Goal: Task Accomplishment & Management: Manage account settings

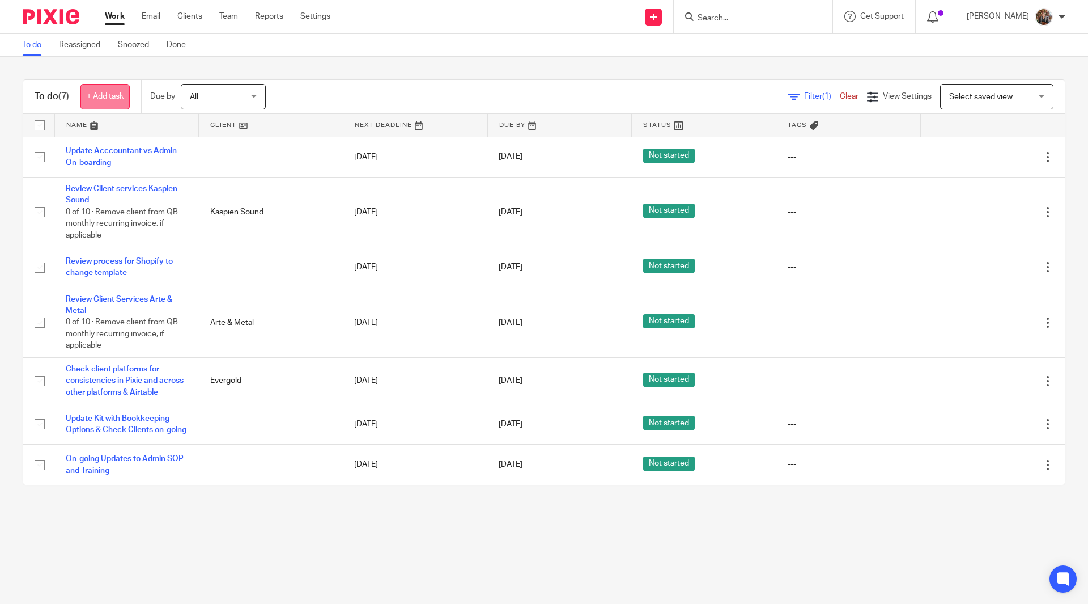
click at [105, 99] on link "+ Add task" at bounding box center [104, 97] width 49 height 26
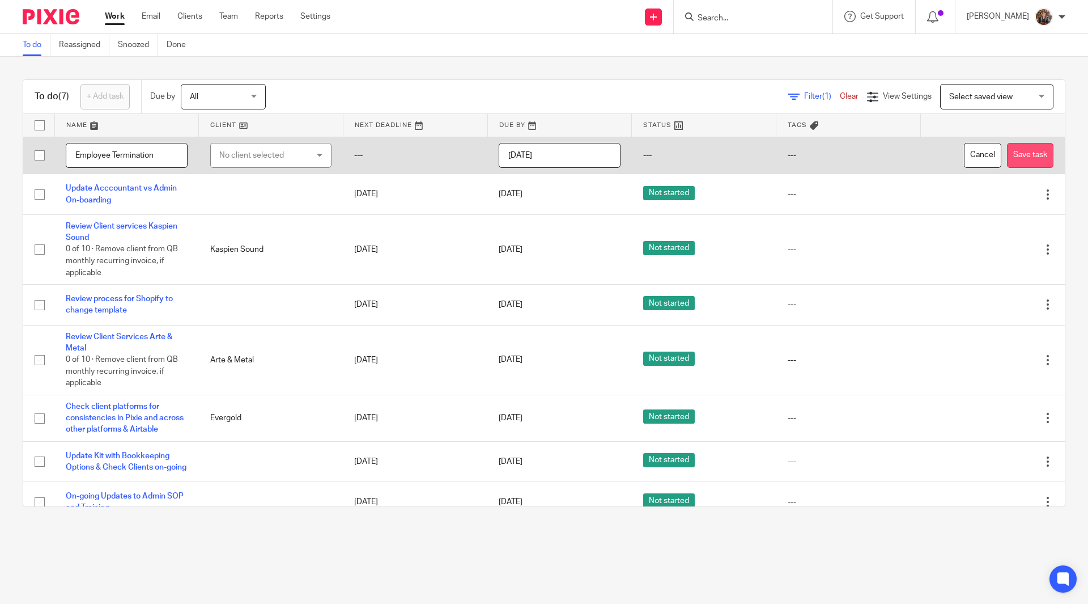
type input "Employee Termination"
click at [1007, 160] on button "Save task" at bounding box center [1030, 156] width 46 height 26
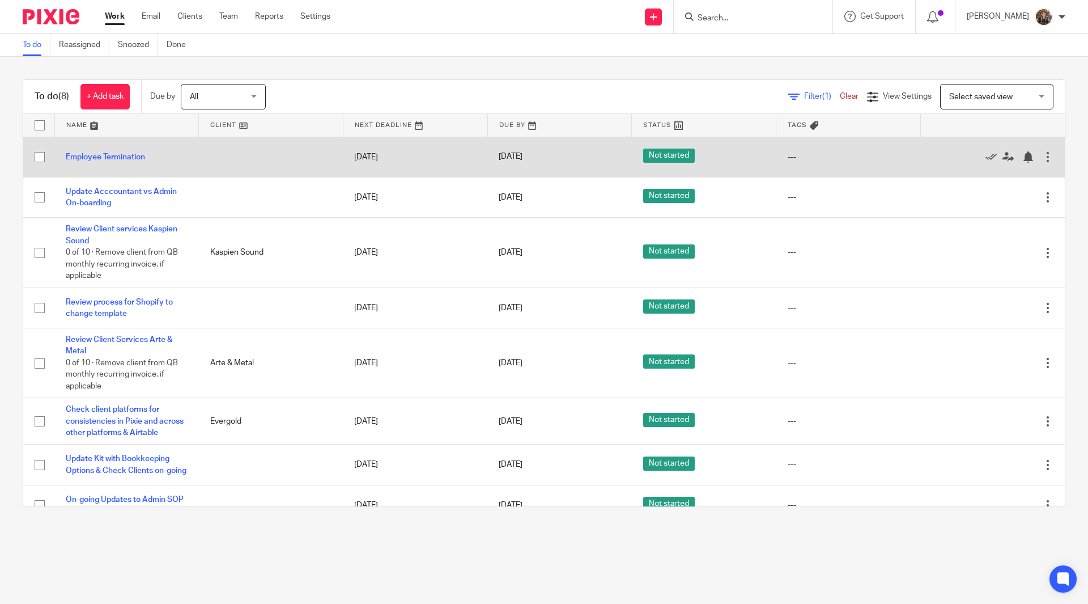
click at [96, 161] on td "Employee Termination" at bounding box center [126, 157] width 145 height 40
click at [95, 155] on link "Employee Termination" at bounding box center [105, 157] width 79 height 8
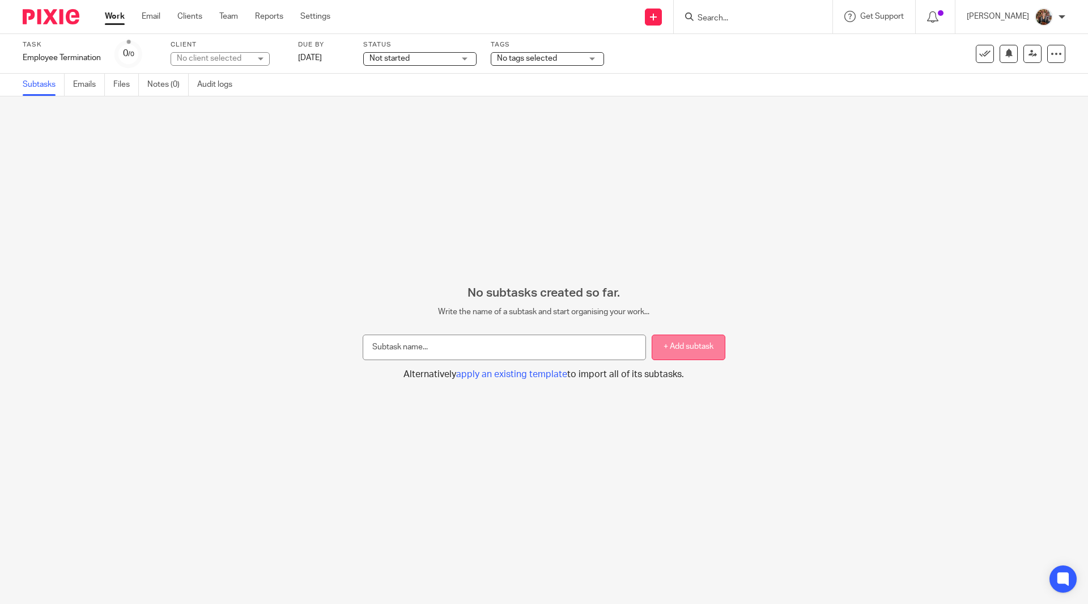
click at [668, 344] on button "+ Add subtask" at bounding box center [689, 347] width 74 height 26
click at [508, 379] on button "Alternatively apply an existing template to import all of its subtasks." at bounding box center [544, 374] width 363 height 12
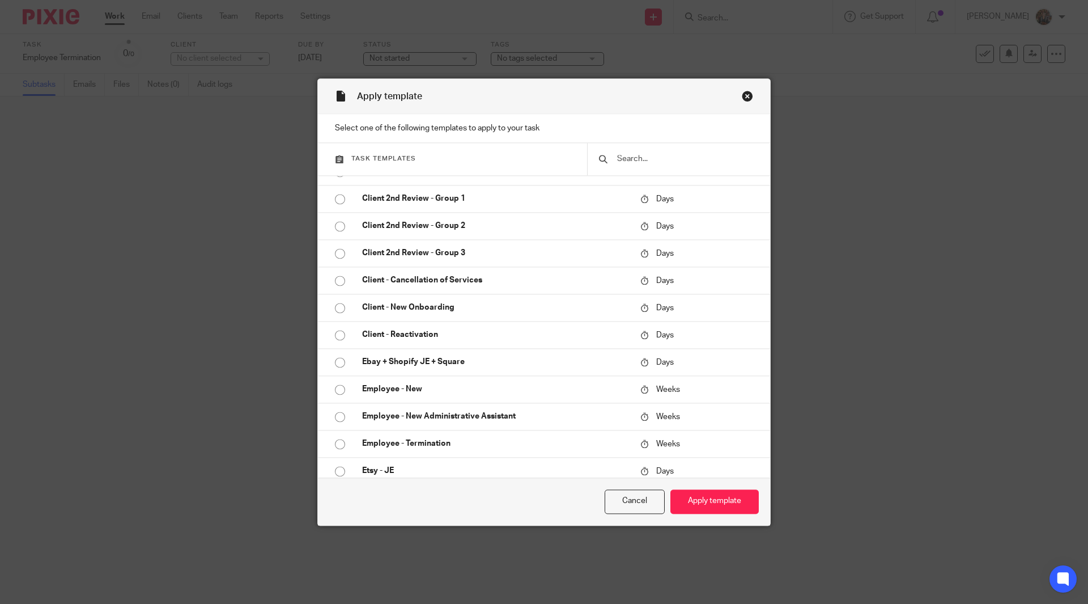
scroll to position [783, 0]
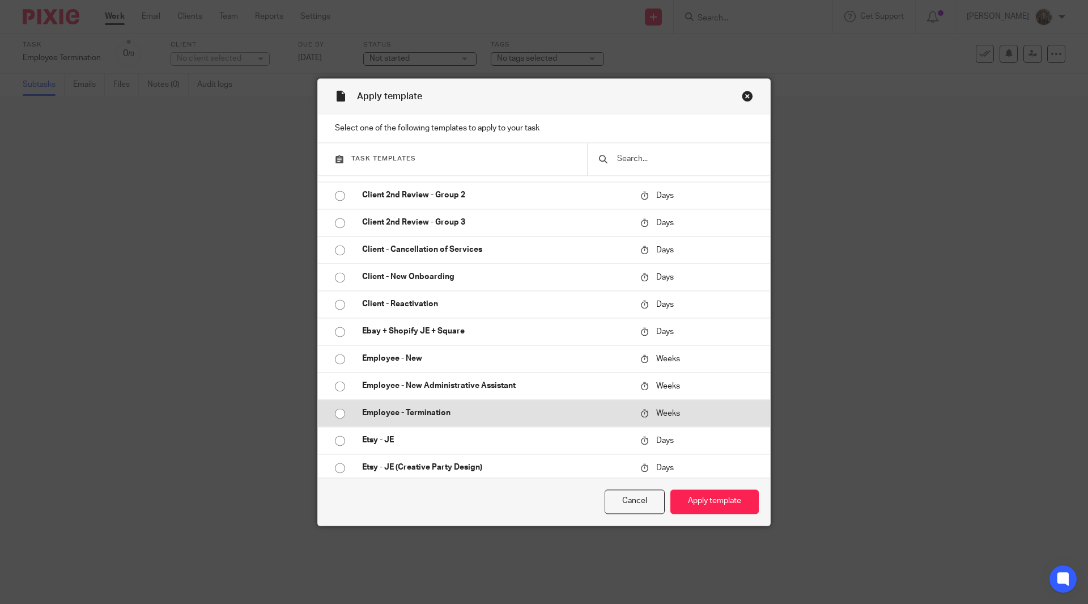
click at [405, 414] on p "Employee - Termination" at bounding box center [495, 413] width 267 height 11
radio input "true"
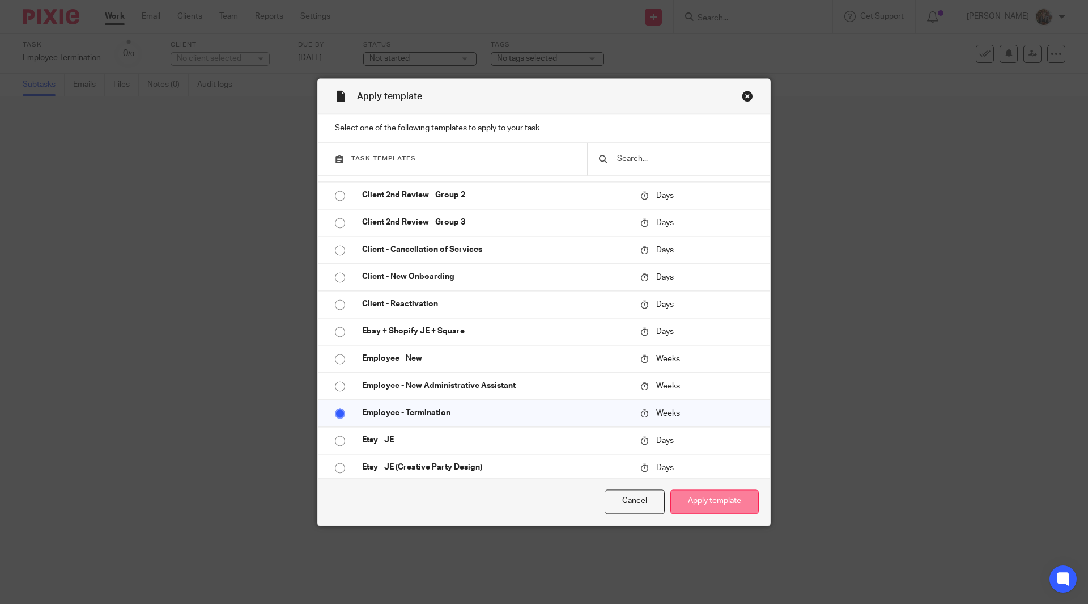
click at [708, 500] on button "Apply template" at bounding box center [715, 501] width 88 height 24
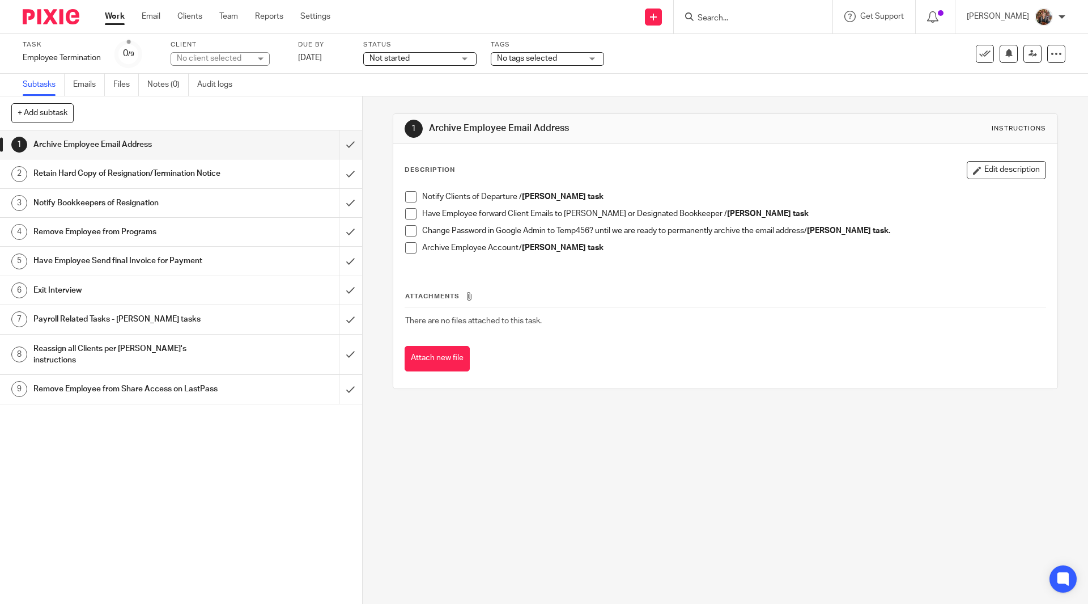
click at [410, 198] on span at bounding box center [410, 196] width 11 height 11
click at [407, 218] on span at bounding box center [410, 213] width 11 height 11
click at [160, 211] on h1 "Notify Bookkeepers of Resignation" at bounding box center [131, 202] width 196 height 17
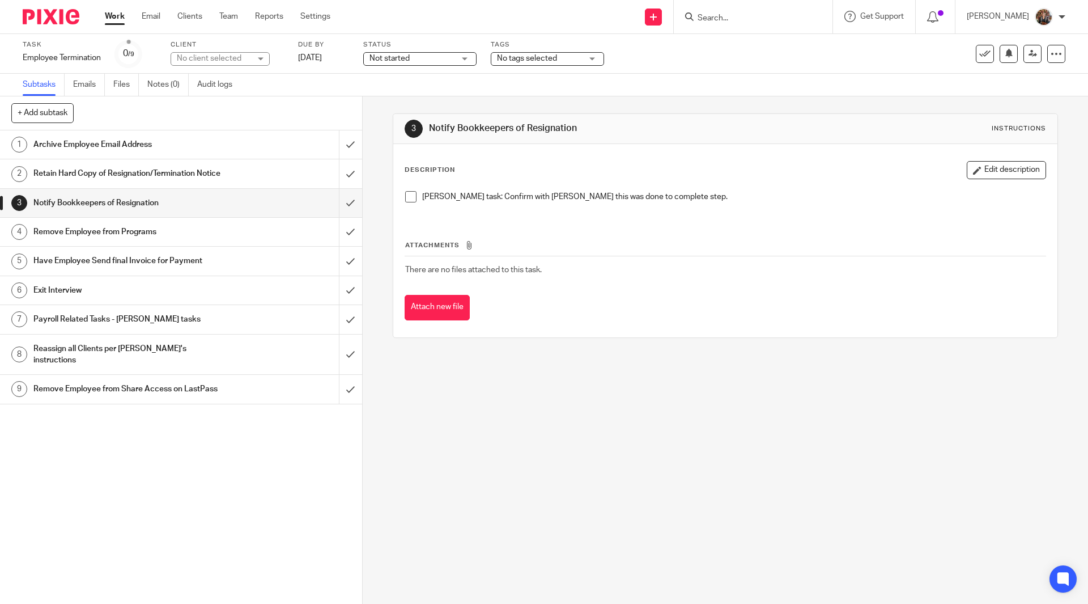
click at [405, 194] on span at bounding box center [410, 196] width 11 height 11
click at [235, 240] on div "Remove Employee from Programs" at bounding box center [180, 231] width 294 height 17
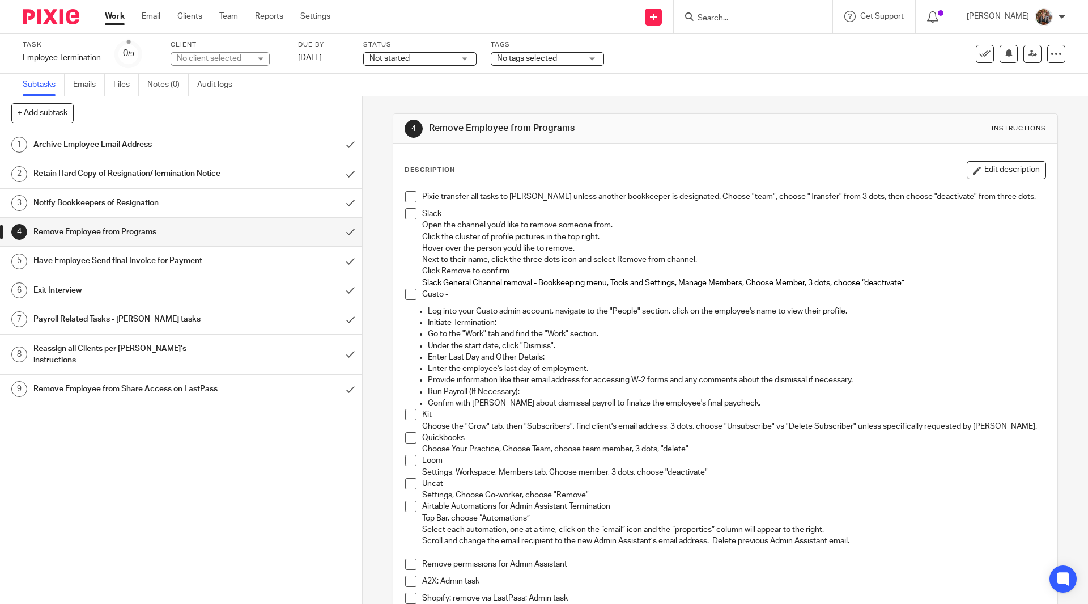
click at [405, 195] on span at bounding box center [410, 196] width 11 height 11
click at [412, 213] on span at bounding box center [410, 213] width 11 height 11
click at [408, 296] on span at bounding box center [410, 294] width 11 height 11
click at [408, 416] on span at bounding box center [410, 414] width 11 height 11
click at [409, 440] on span at bounding box center [410, 437] width 11 height 11
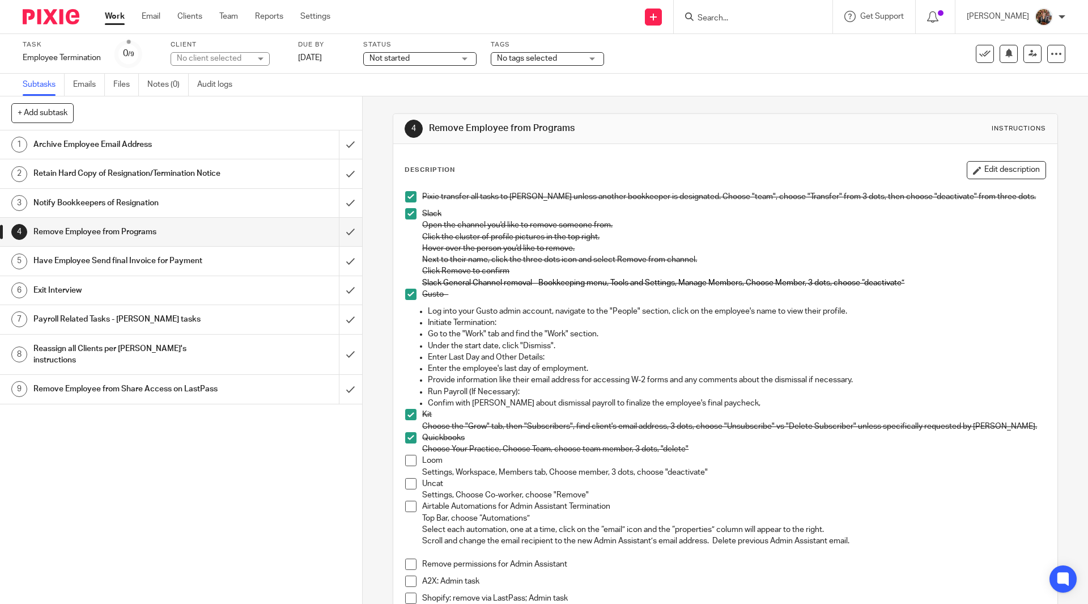
click at [412, 457] on span at bounding box center [410, 460] width 11 height 11
click at [409, 487] on span at bounding box center [410, 483] width 11 height 11
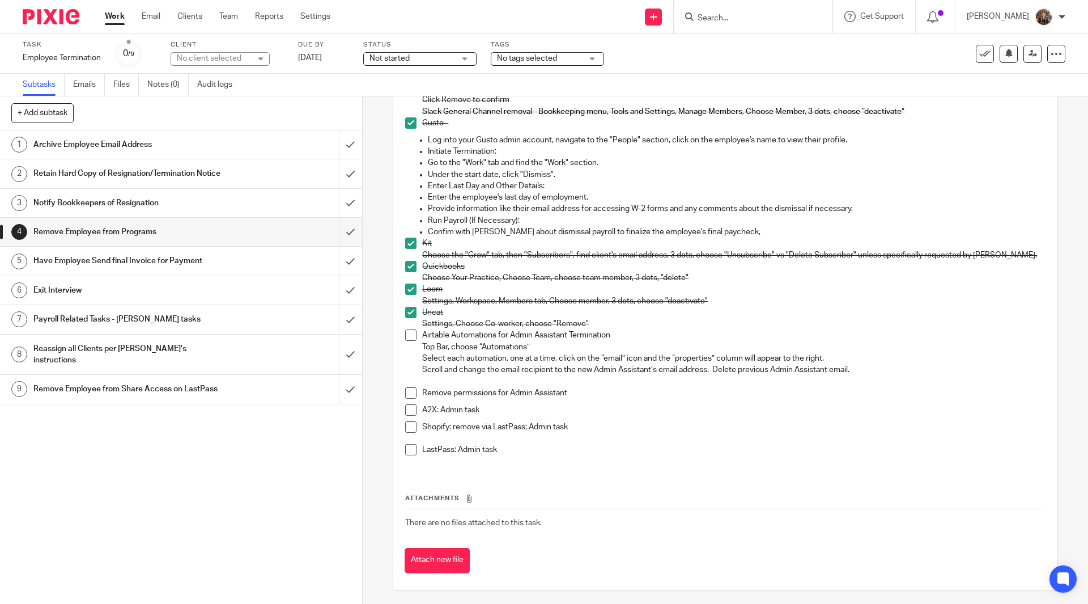
scroll to position [175, 0]
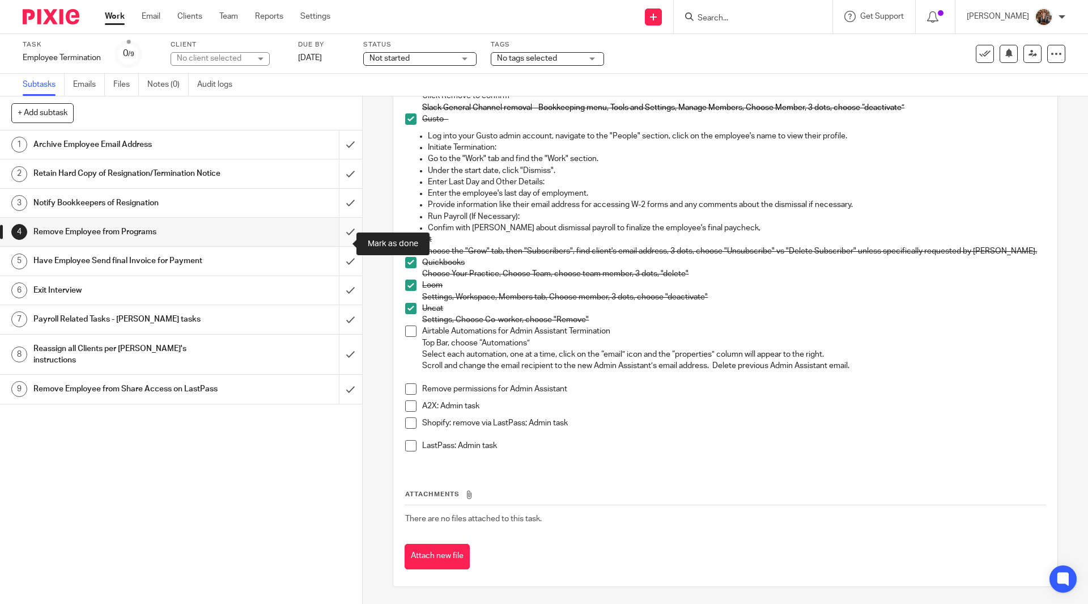
click at [341, 245] on input "submit" at bounding box center [181, 232] width 362 height 28
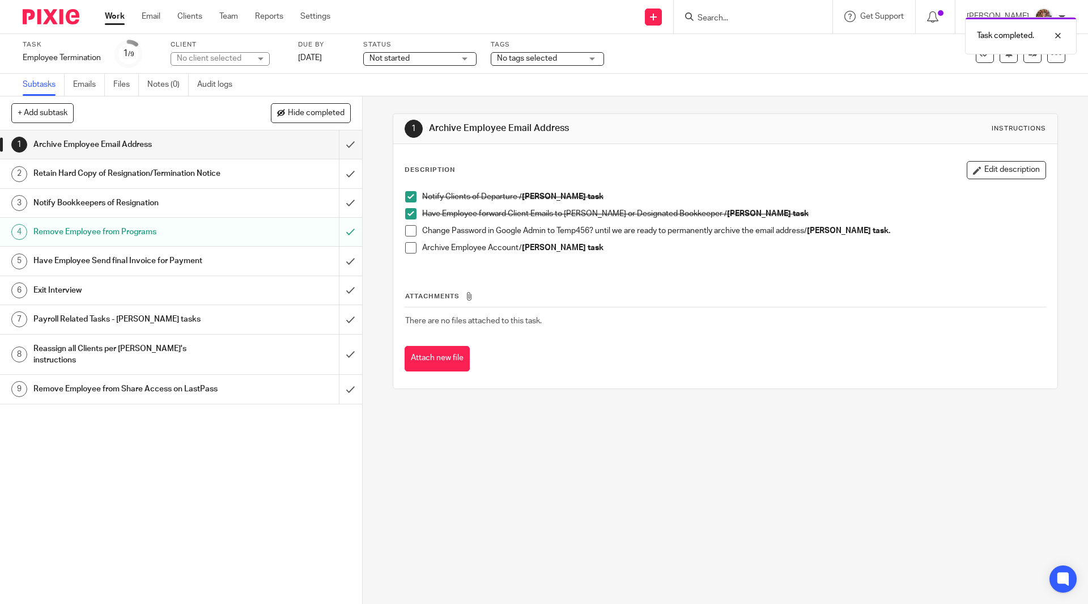
click at [210, 269] on h1 "Have Employee Send final Invoice for Payment" at bounding box center [131, 260] width 196 height 17
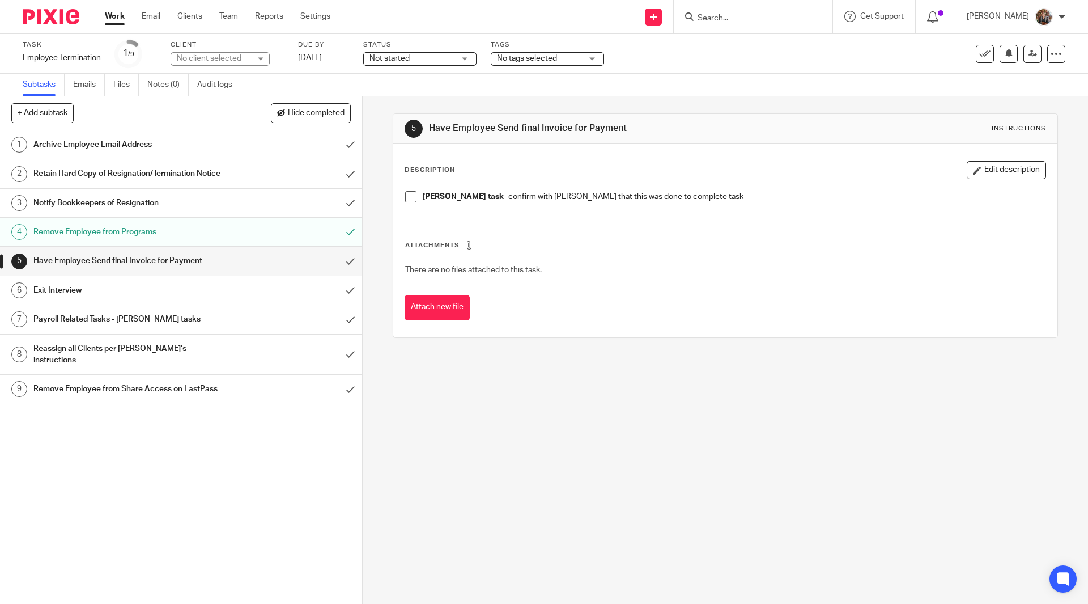
click at [134, 299] on h1 "Exit Interview" at bounding box center [131, 290] width 196 height 17
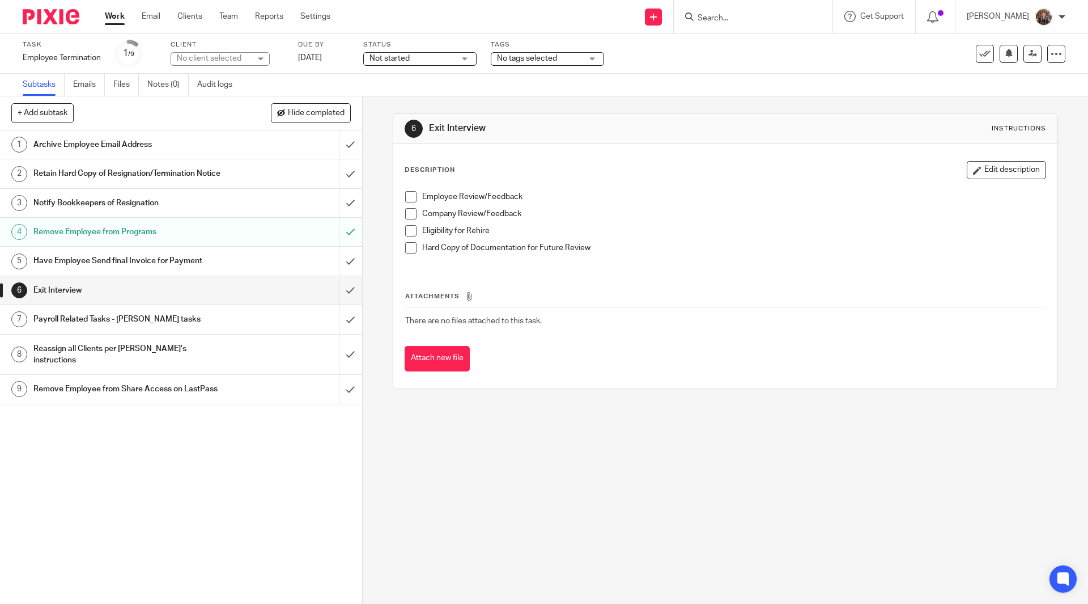
click at [198, 363] on h1 "Reassign all Clients per [PERSON_NAME]'s instructions" at bounding box center [131, 354] width 196 height 29
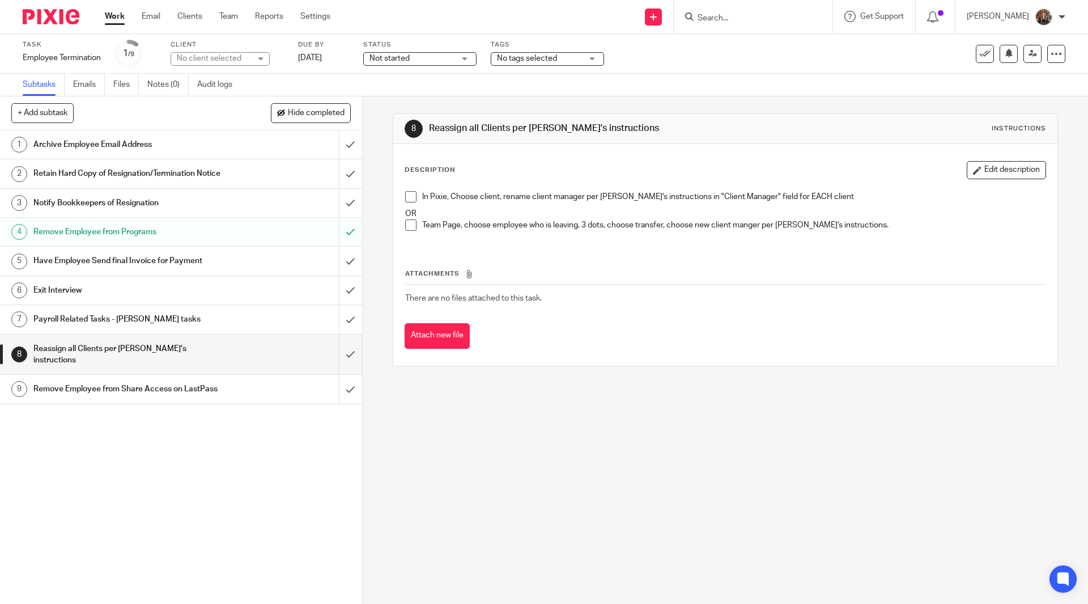
click at [401, 208] on div "In Pixie, Choose client, rename client manager per [PERSON_NAME]'s instructions…" at bounding box center [725, 215] width 651 height 60
click at [166, 240] on h1 "Remove Employee from Programs" at bounding box center [131, 231] width 196 height 17
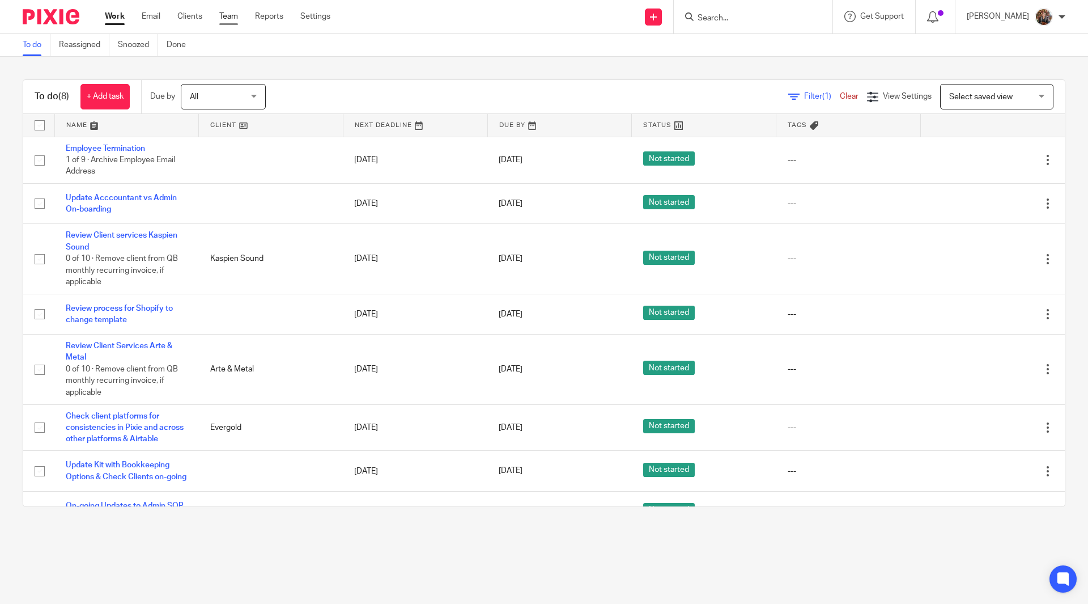
click at [234, 19] on link "Team" at bounding box center [228, 16] width 19 height 11
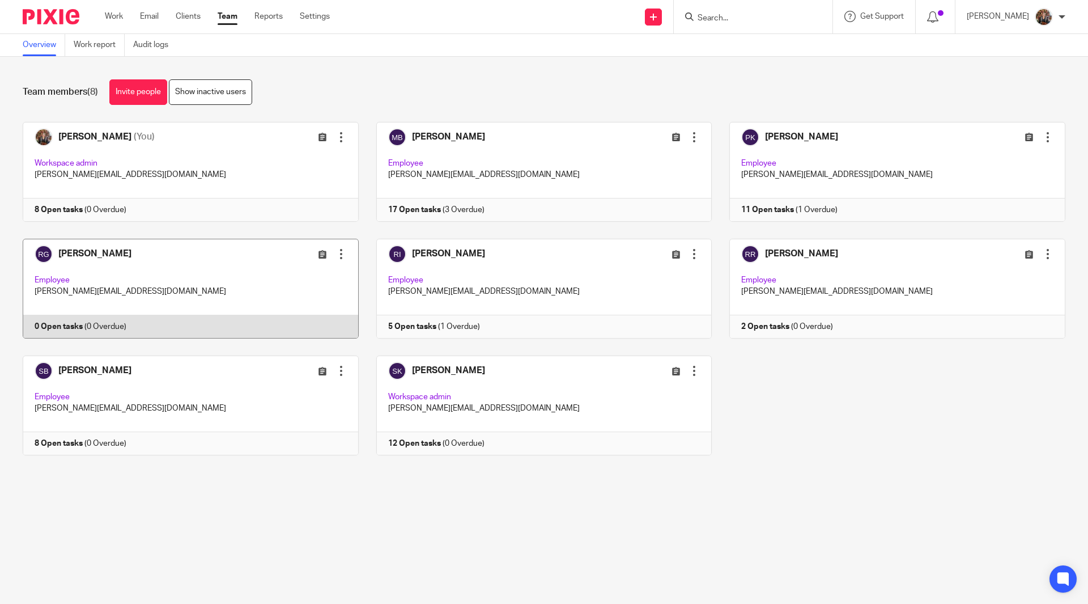
click at [336, 257] on div at bounding box center [341, 253] width 11 height 11
click at [254, 258] on div "Edit user Transfer Deactivate user" at bounding box center [295, 253] width 104 height 13
click at [333, 263] on link at bounding box center [182, 289] width 354 height 100
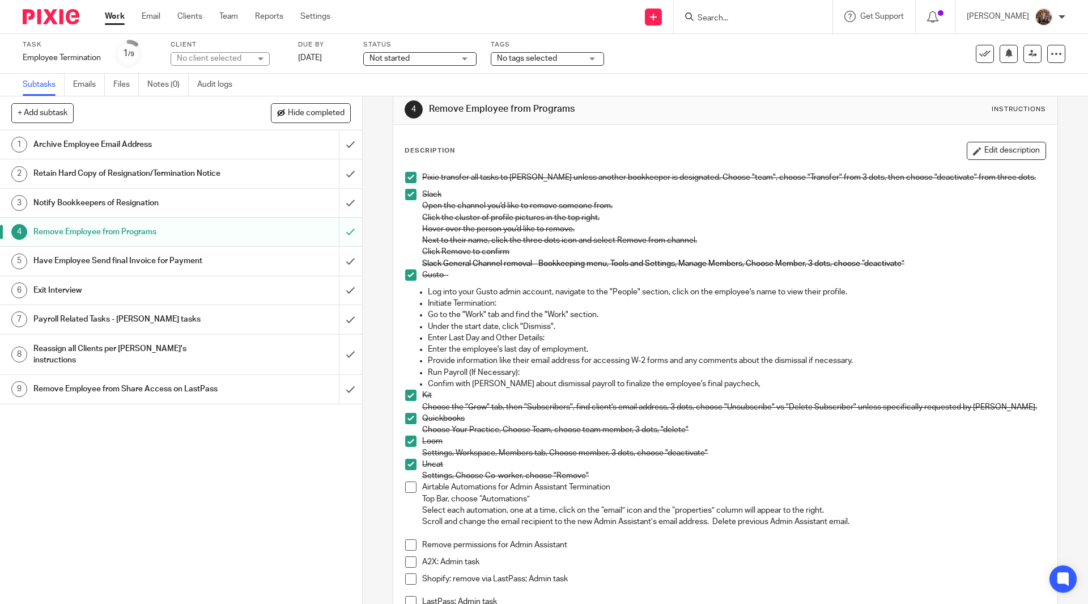
scroll to position [14, 0]
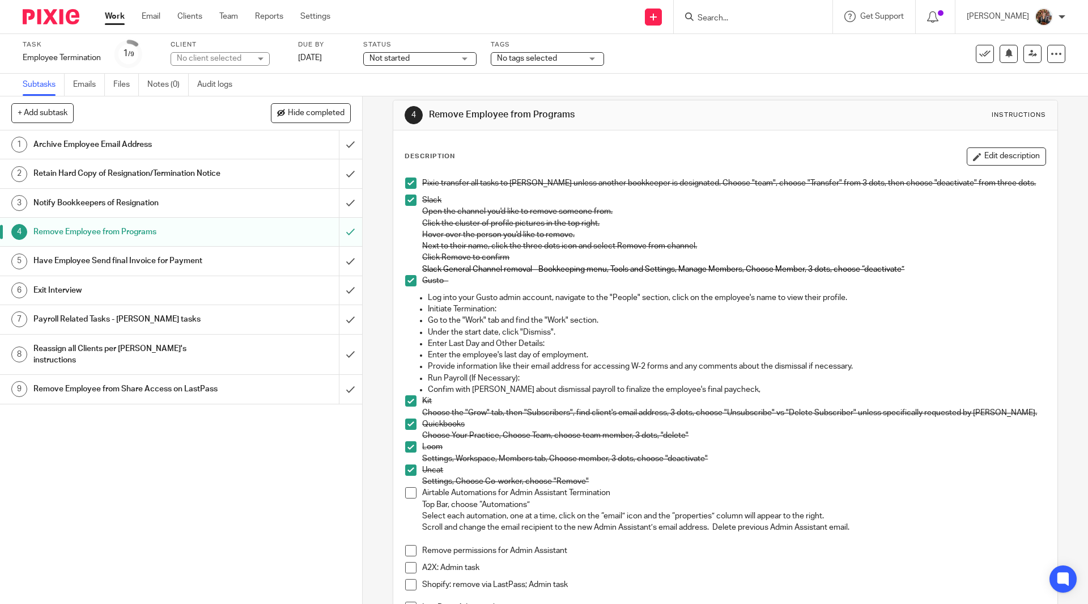
click at [180, 362] on h1 "Reassign all Clients per Sarah's instructions" at bounding box center [131, 354] width 196 height 29
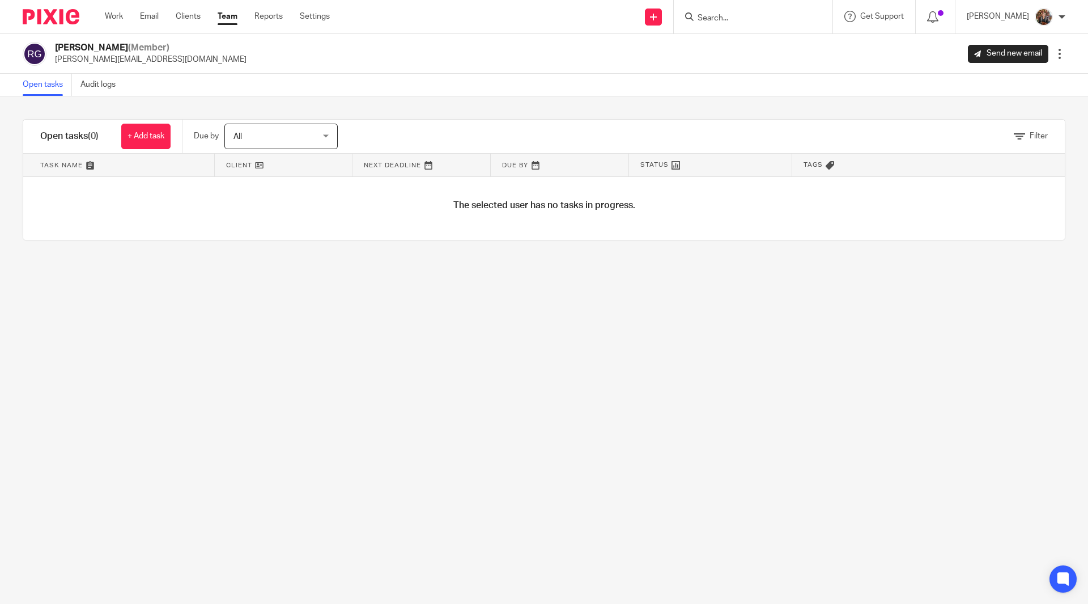
click at [1054, 53] on div at bounding box center [1059, 53] width 11 height 11
click at [1009, 113] on span "Deactivate user" at bounding box center [1028, 117] width 56 height 8
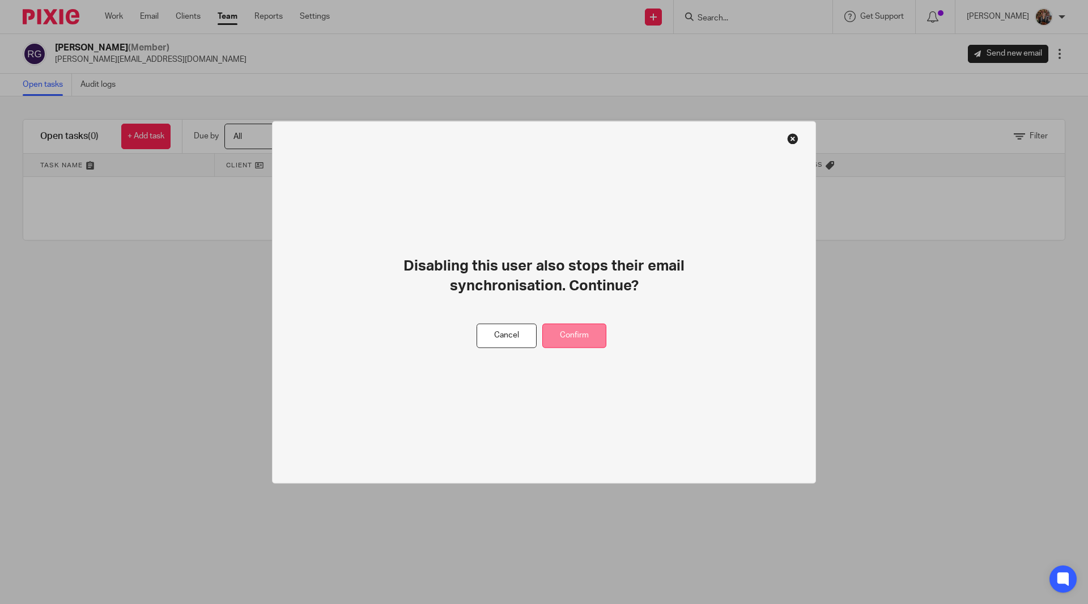
click at [578, 340] on button "Confirm" at bounding box center [574, 335] width 64 height 24
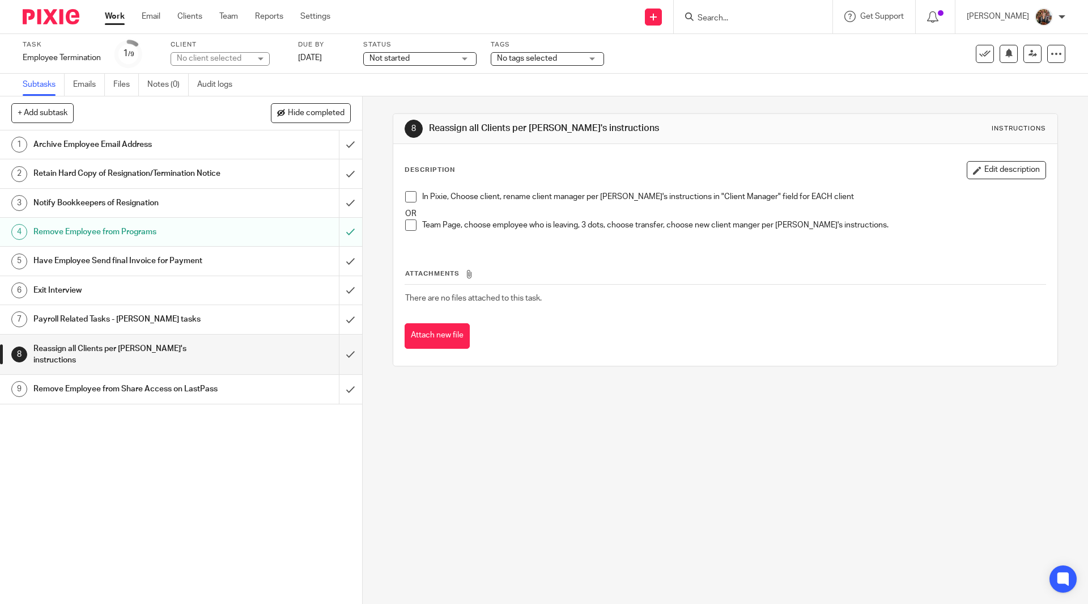
click at [406, 199] on span at bounding box center [410, 196] width 11 height 11
click at [408, 223] on span at bounding box center [410, 224] width 11 height 11
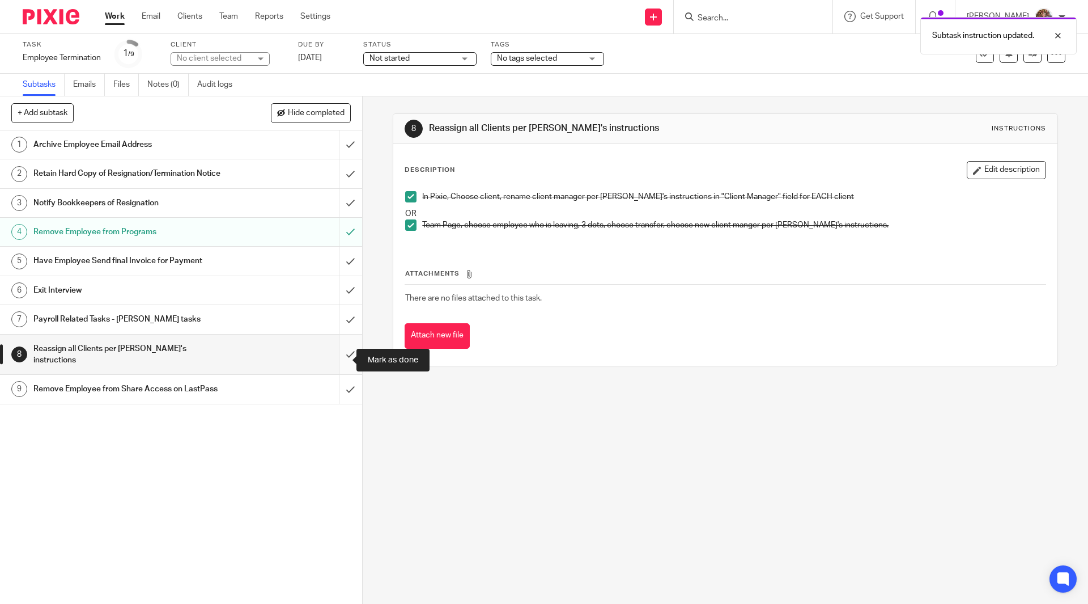
click at [341, 355] on input "submit" at bounding box center [181, 354] width 362 height 40
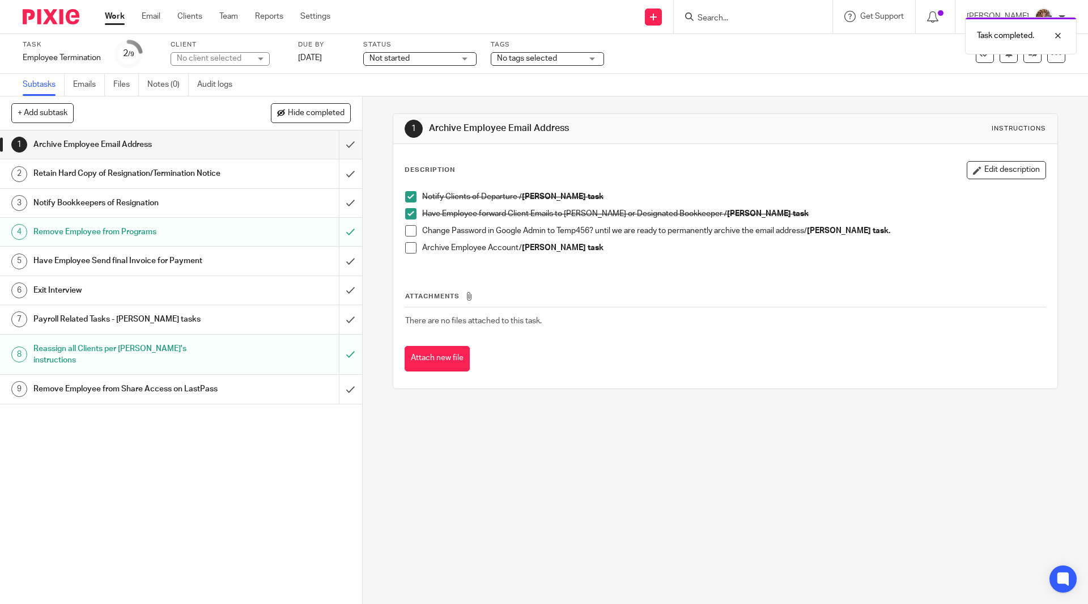
click at [258, 395] on div "Remove Employee from Share Access on LastPass" at bounding box center [180, 388] width 294 height 17
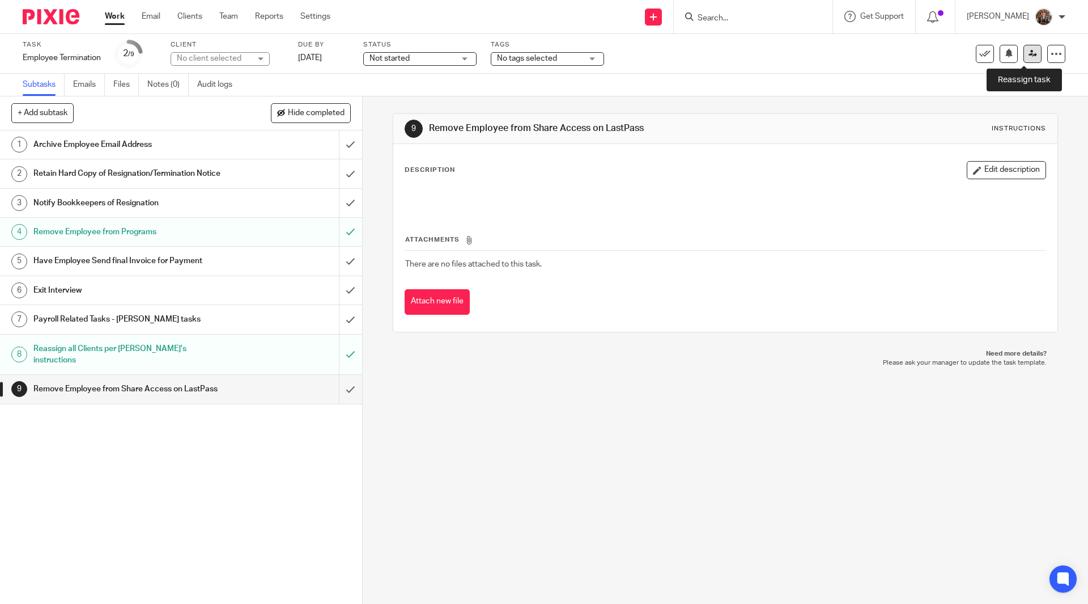
click at [1024, 57] on link at bounding box center [1033, 54] width 18 height 18
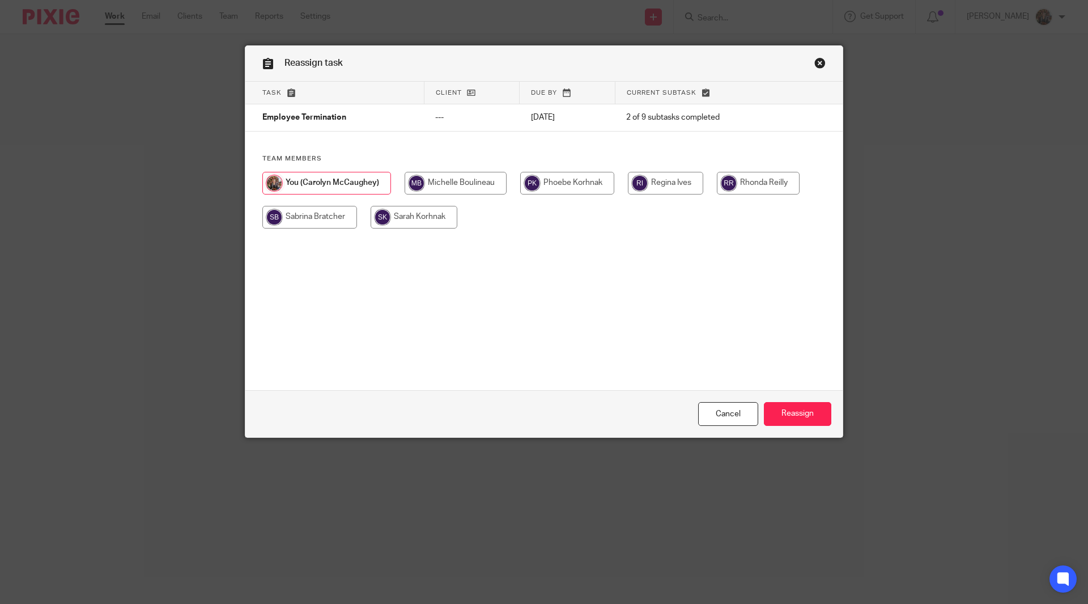
click at [417, 220] on input "radio" at bounding box center [414, 217] width 87 height 23
radio input "true"
click at [788, 421] on input "Reassign" at bounding box center [797, 414] width 67 height 24
